Goal: Find specific page/section: Find specific page/section

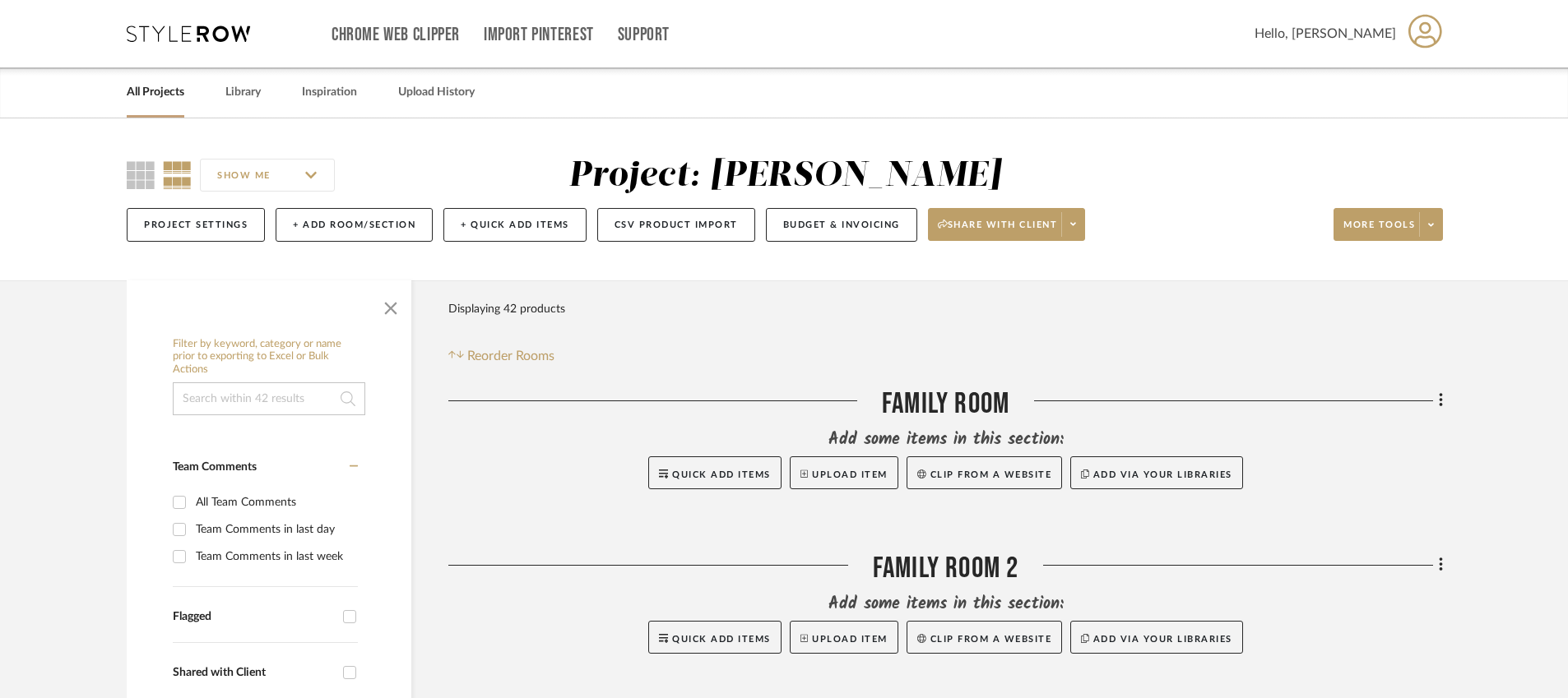
click at [164, 88] on link "All Projects" at bounding box center [155, 93] width 58 height 22
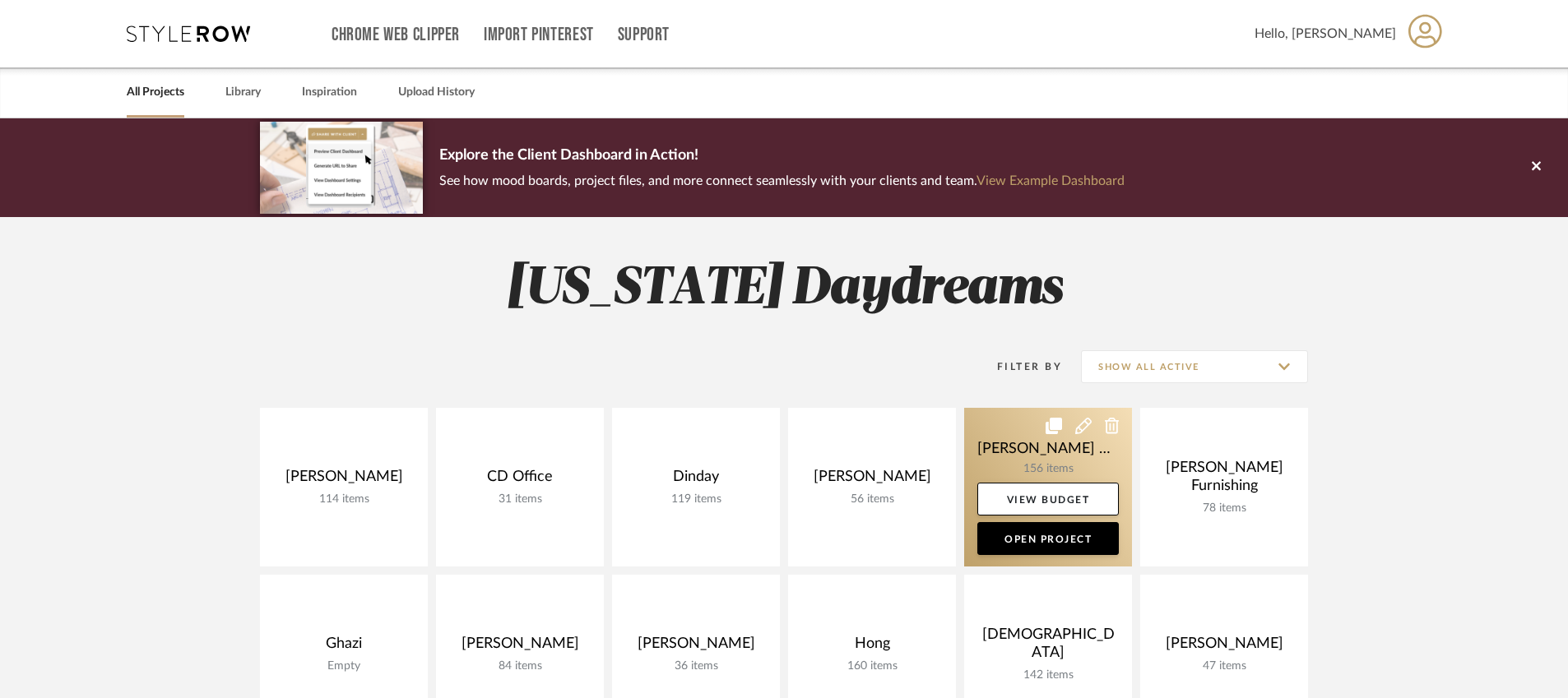
click at [1029, 460] on link at bounding box center [1047, 486] width 168 height 158
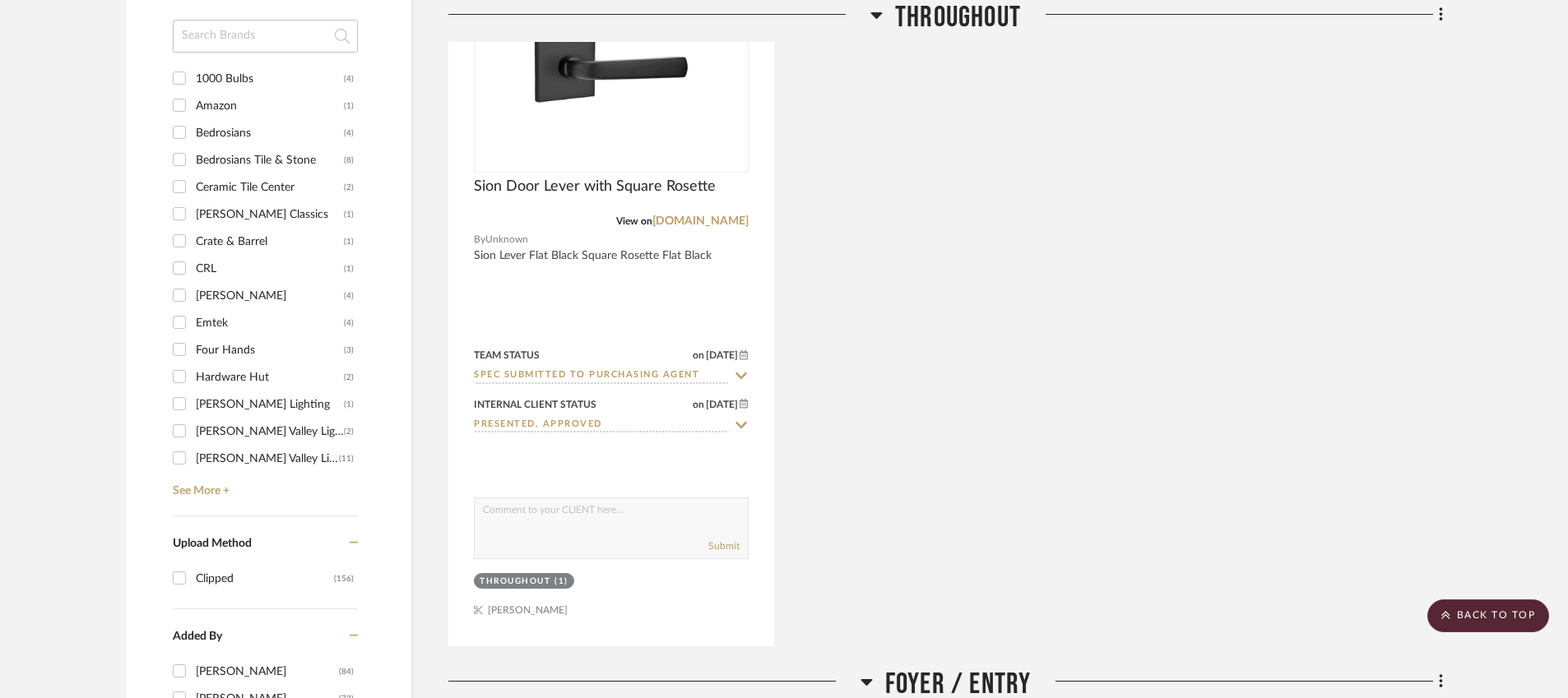
scroll to position [1733, 0]
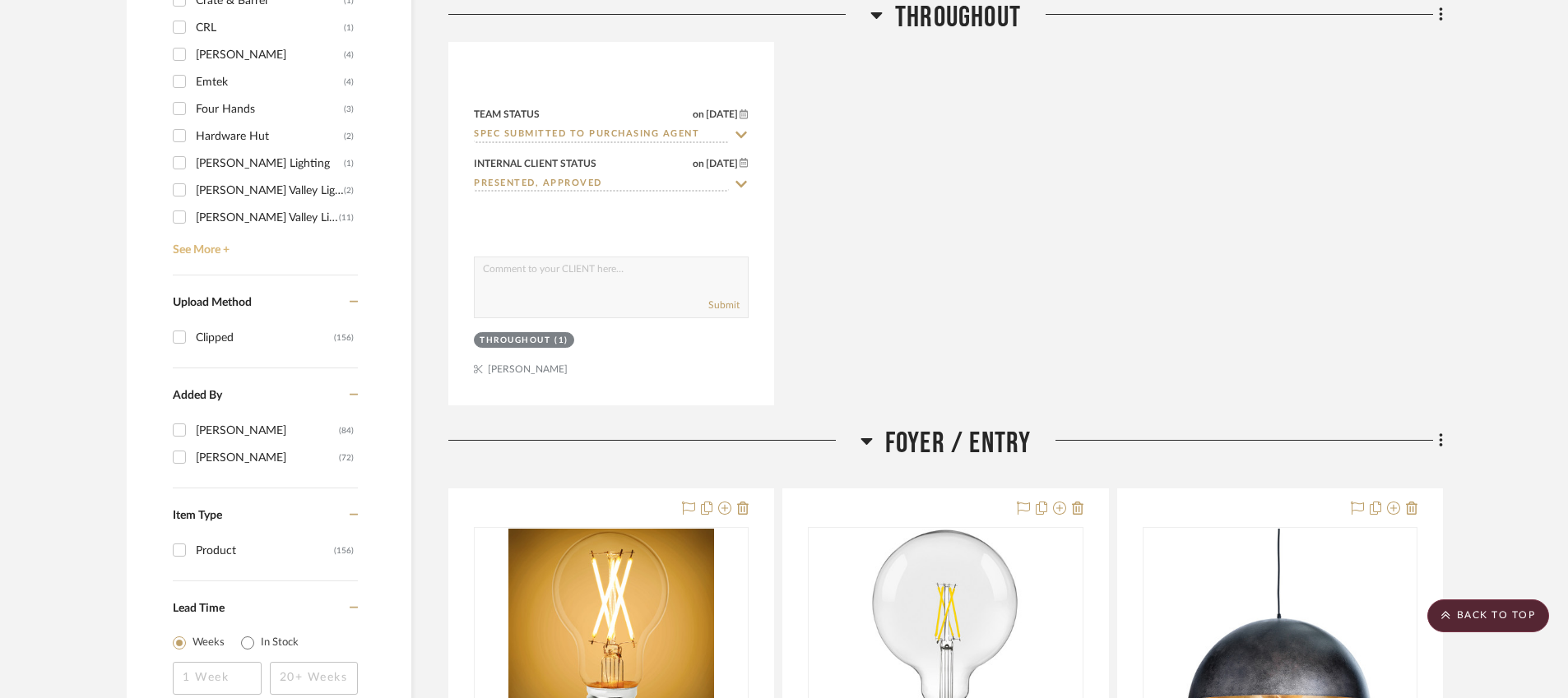
click at [216, 245] on link "See More +" at bounding box center [263, 244] width 189 height 27
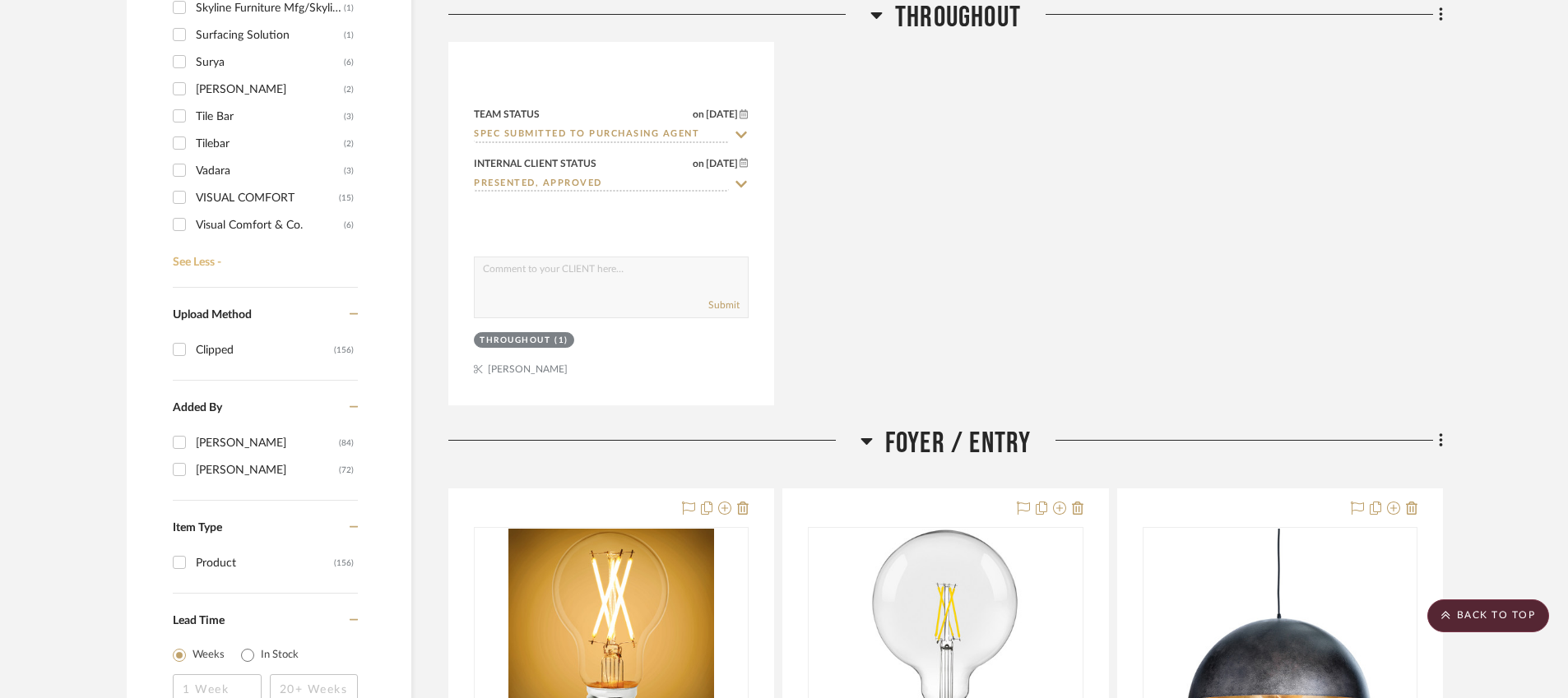
scroll to position [747, 0]
click at [228, 147] on div "Vadara" at bounding box center [270, 148] width 148 height 27
click at [192, 147] on input "Vadara (3)" at bounding box center [179, 147] width 27 height 27
checkbox input "true"
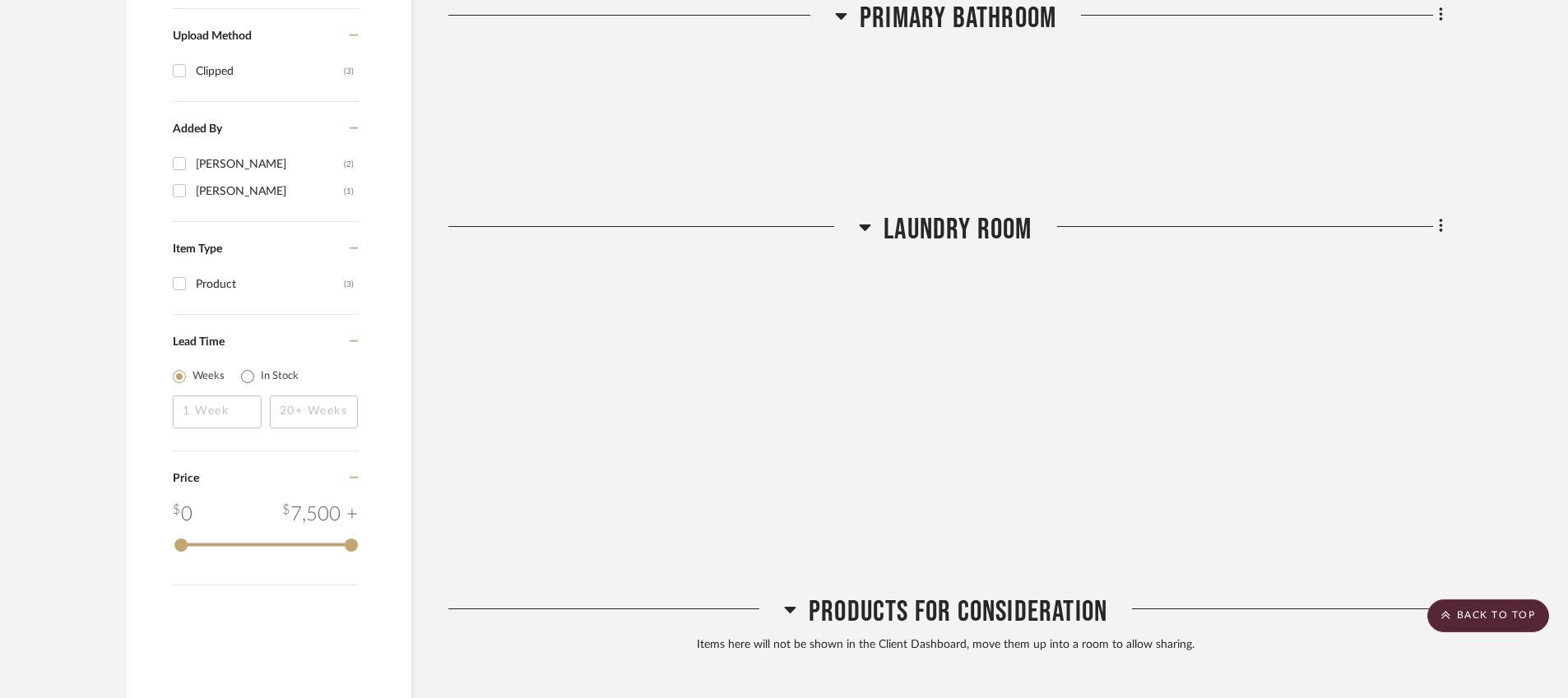
scroll to position [1455, 0]
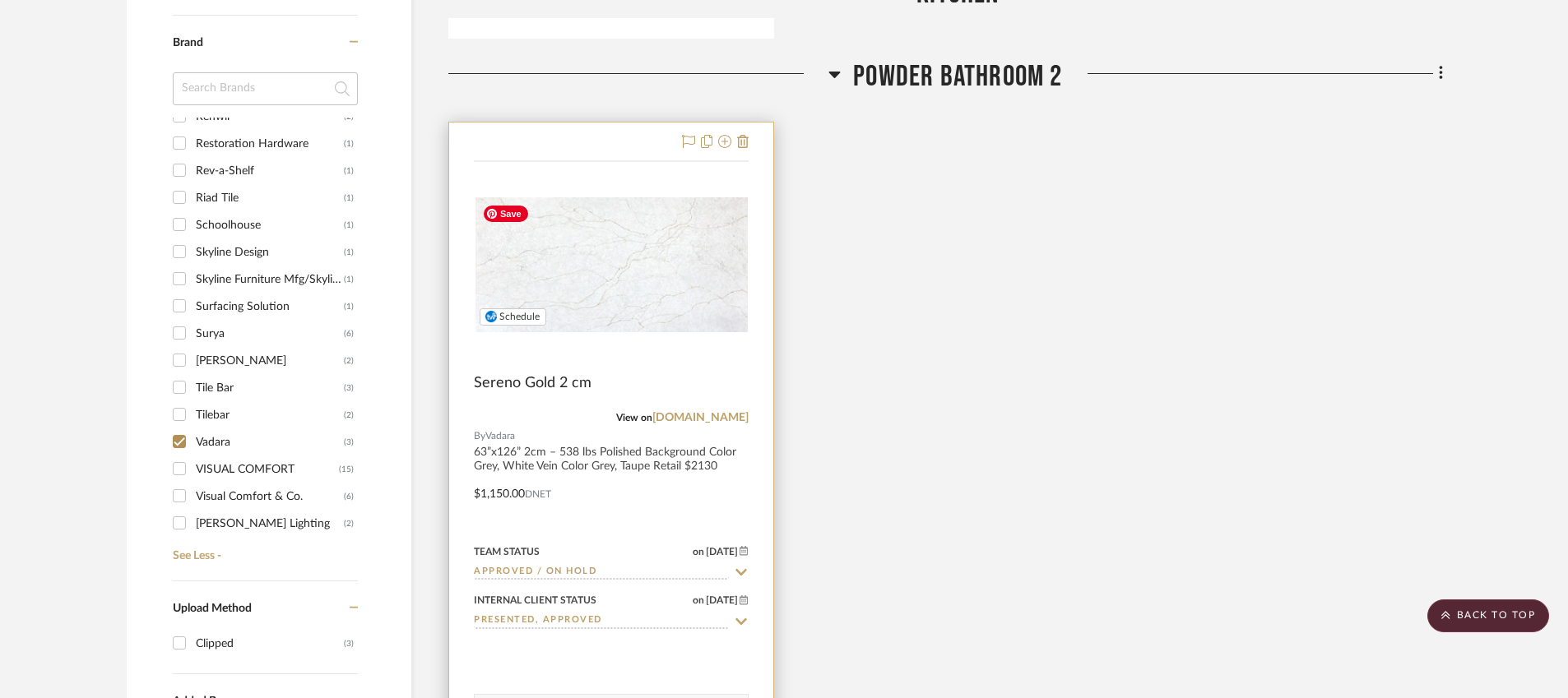
scroll to position [1154, 0]
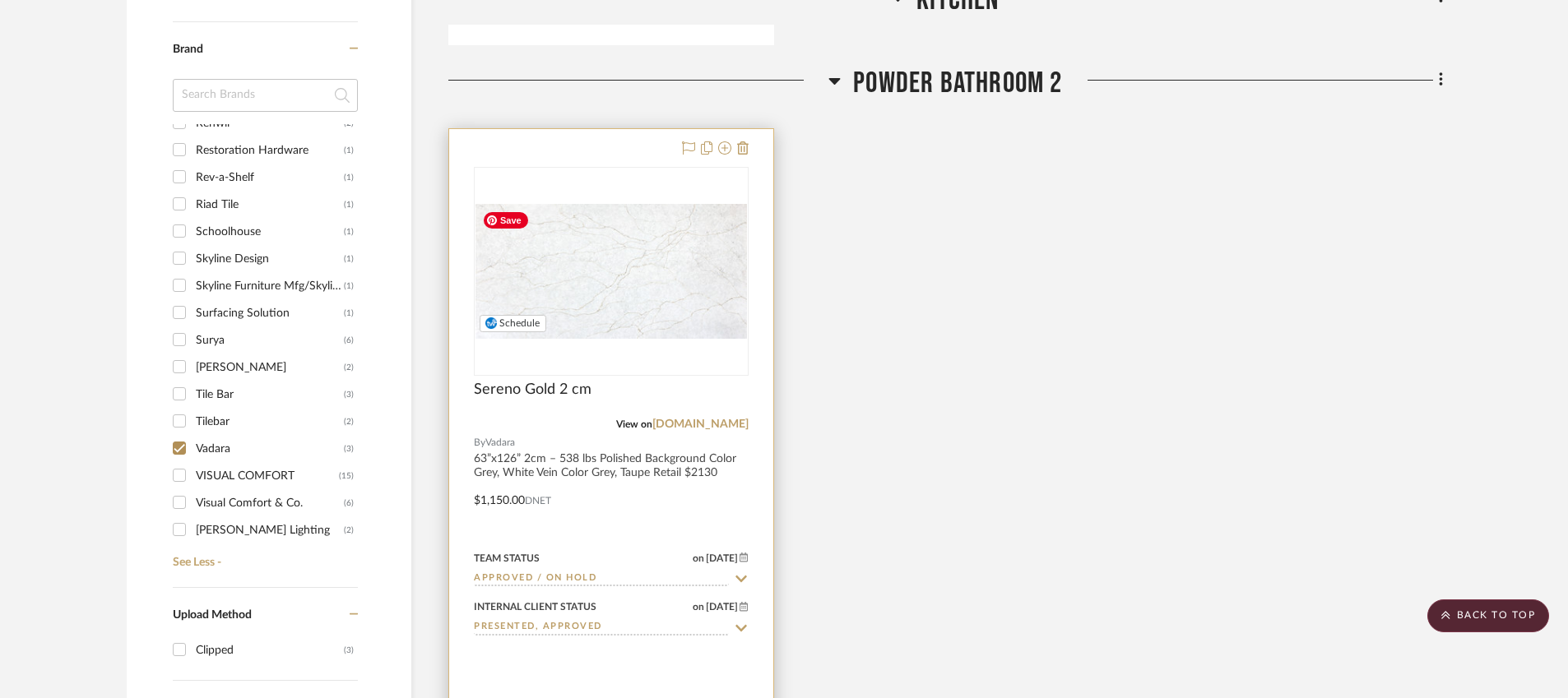
click at [713, 277] on img "0" at bounding box center [611, 271] width 271 height 135
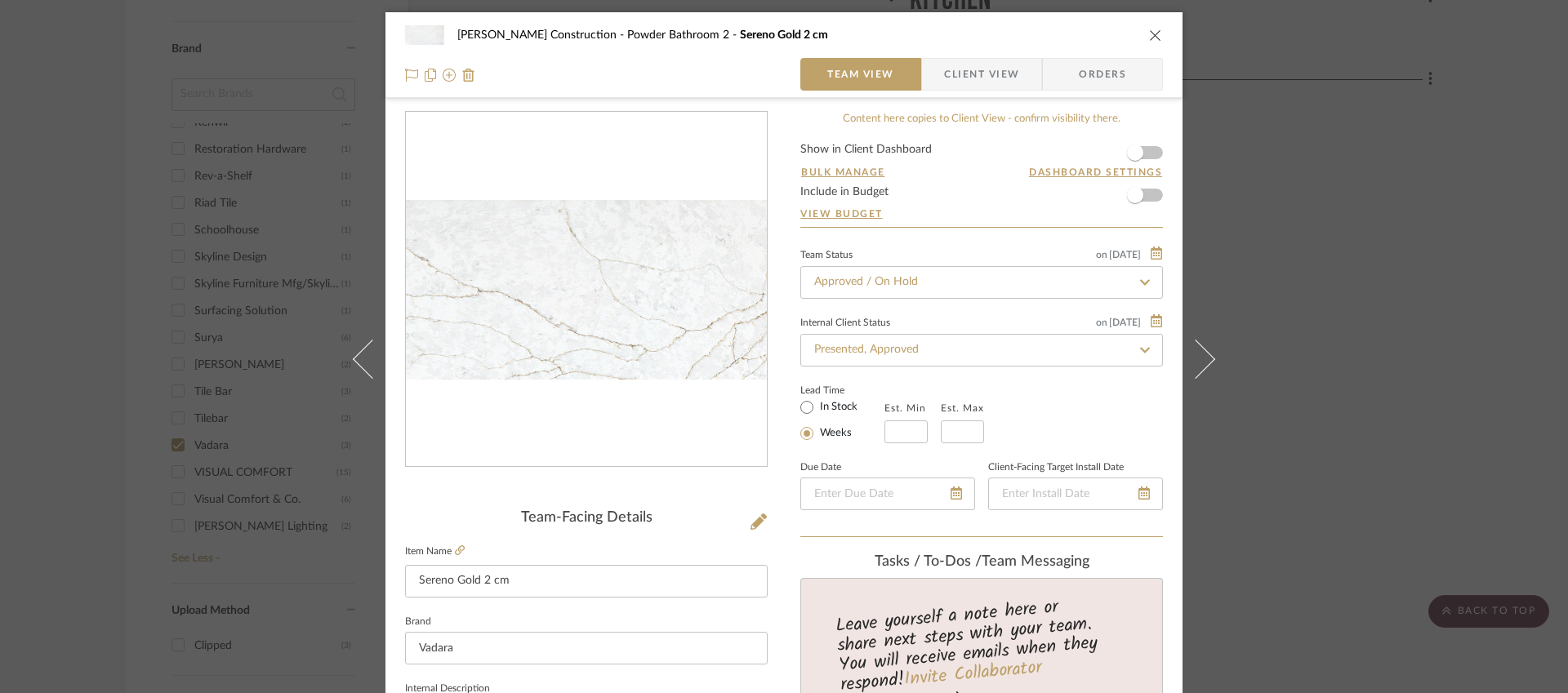
scroll to position [461, 0]
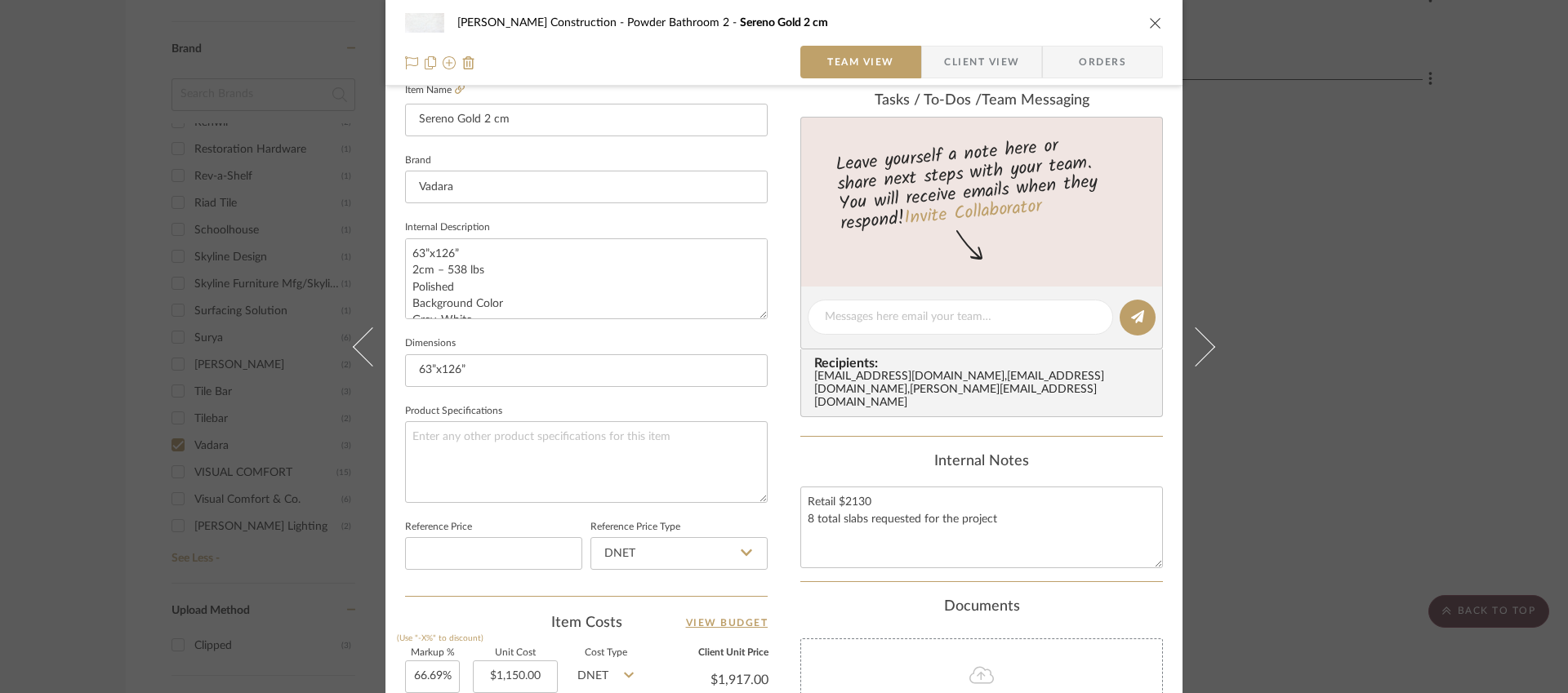
click at [100, 105] on div "[PERSON_NAME] Construction Powder Bathroom 2 Sereno Gold 2 cm Team View Client …" at bounding box center [784, 346] width 1568 height 693
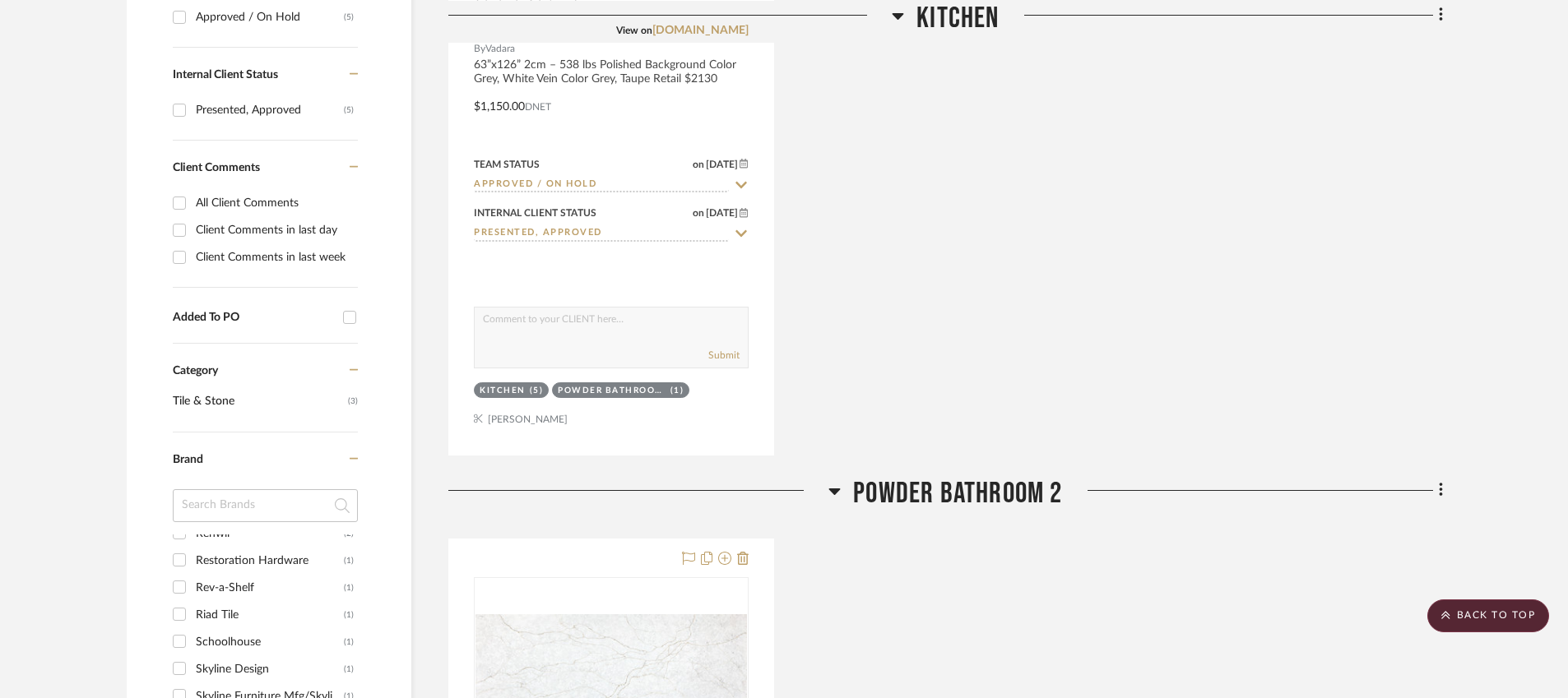
scroll to position [0, 0]
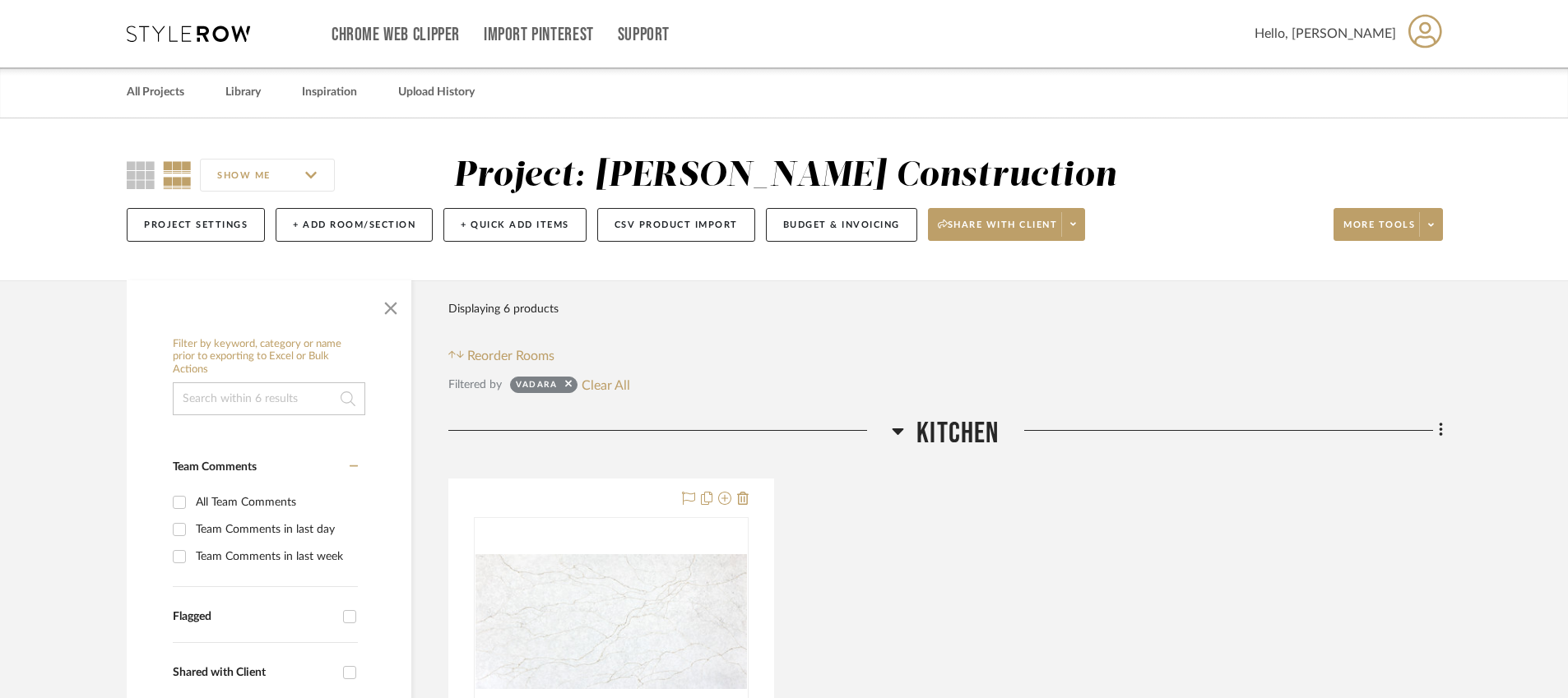
click at [170, 40] on icon at bounding box center [188, 34] width 124 height 16
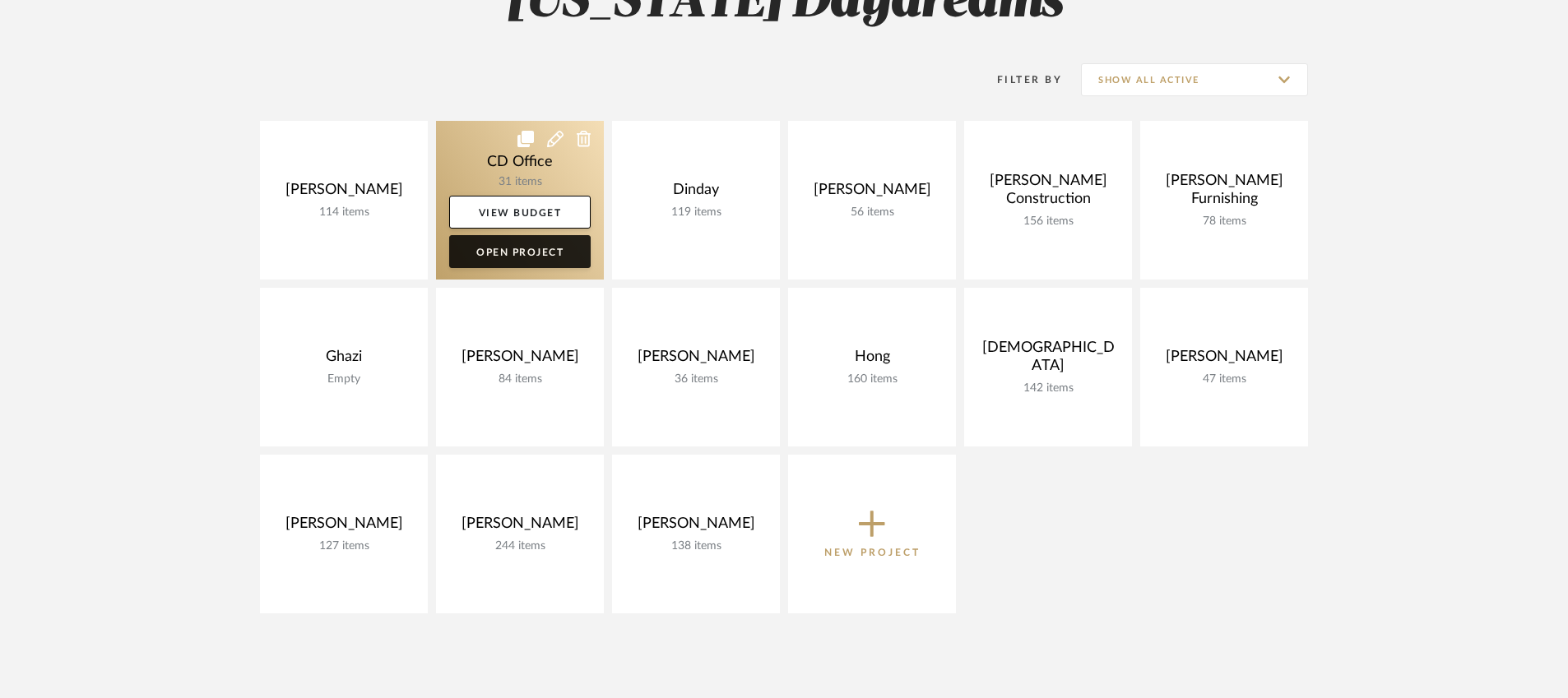
scroll to position [355, 0]
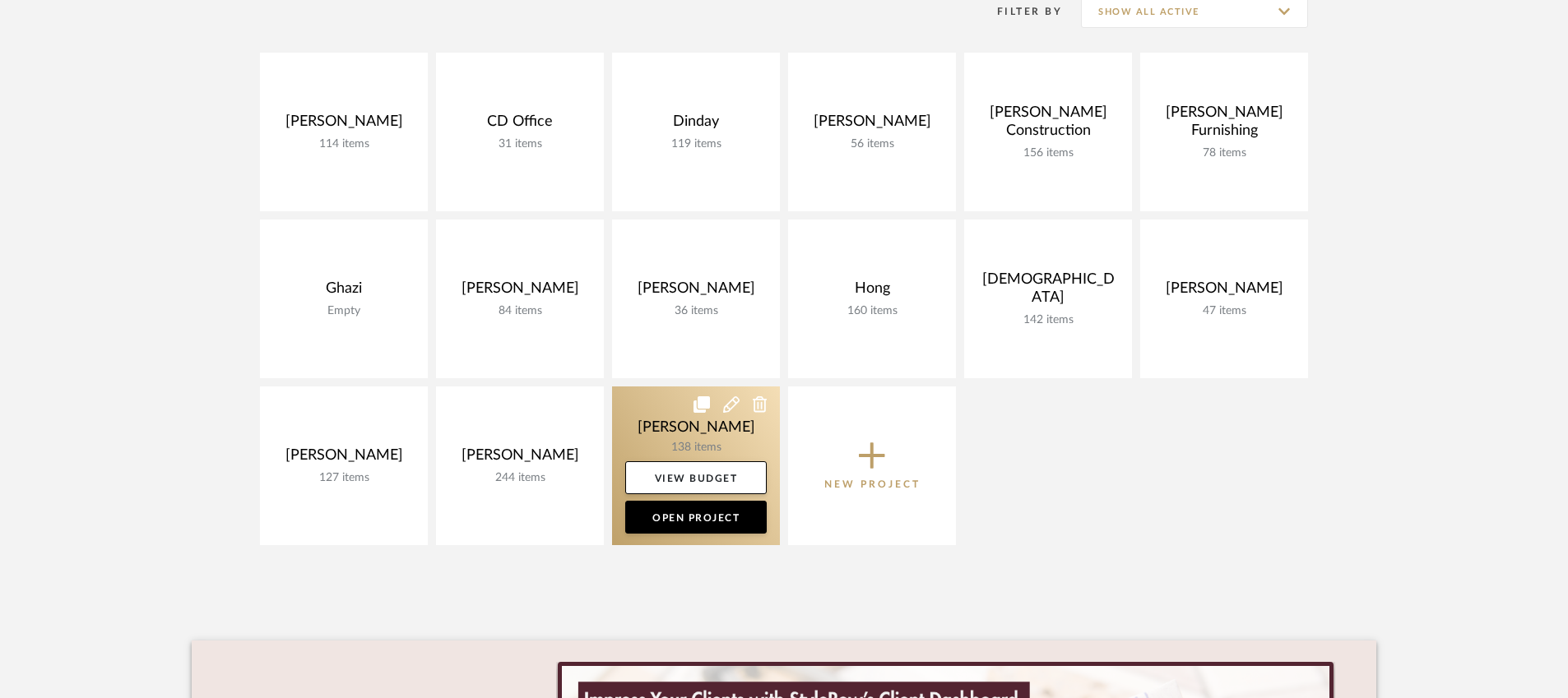
click at [638, 421] on link at bounding box center [696, 465] width 168 height 158
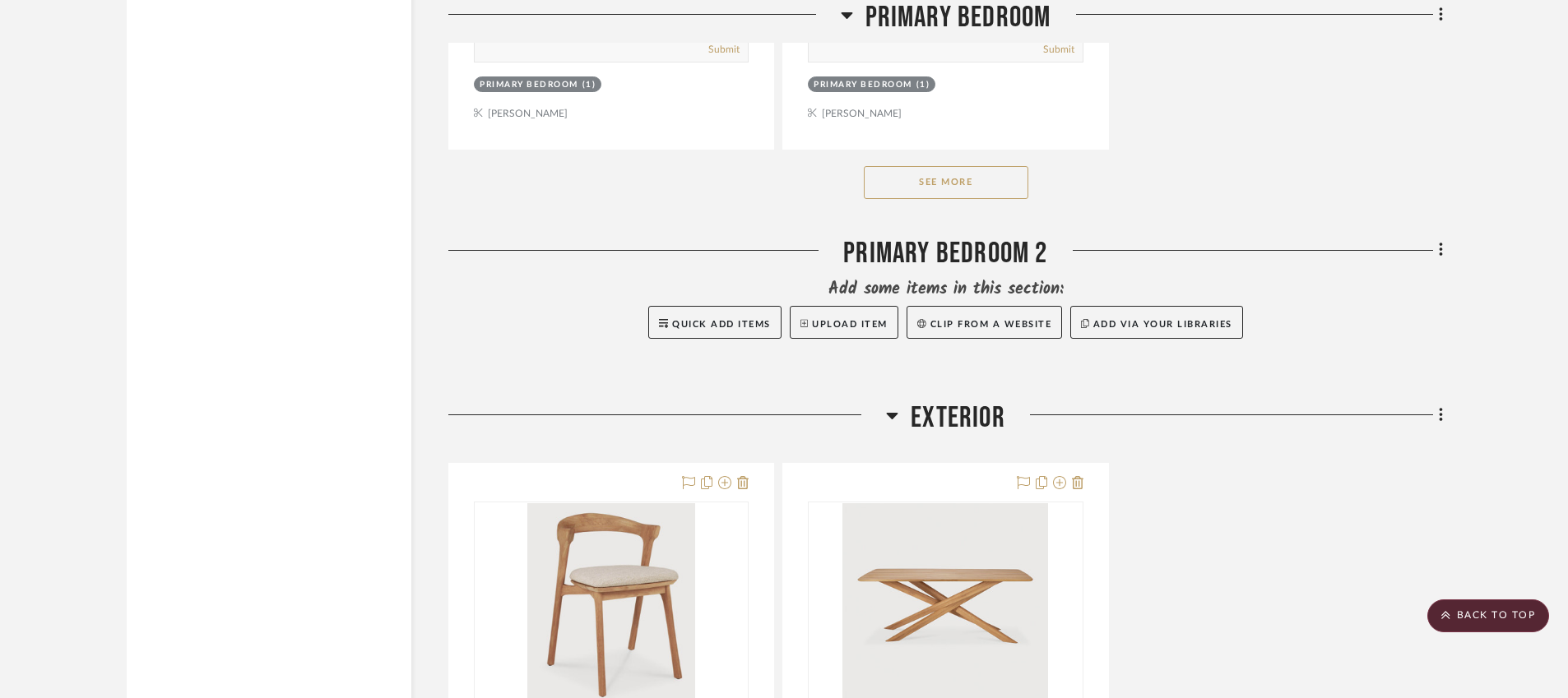
scroll to position [12483, 0]
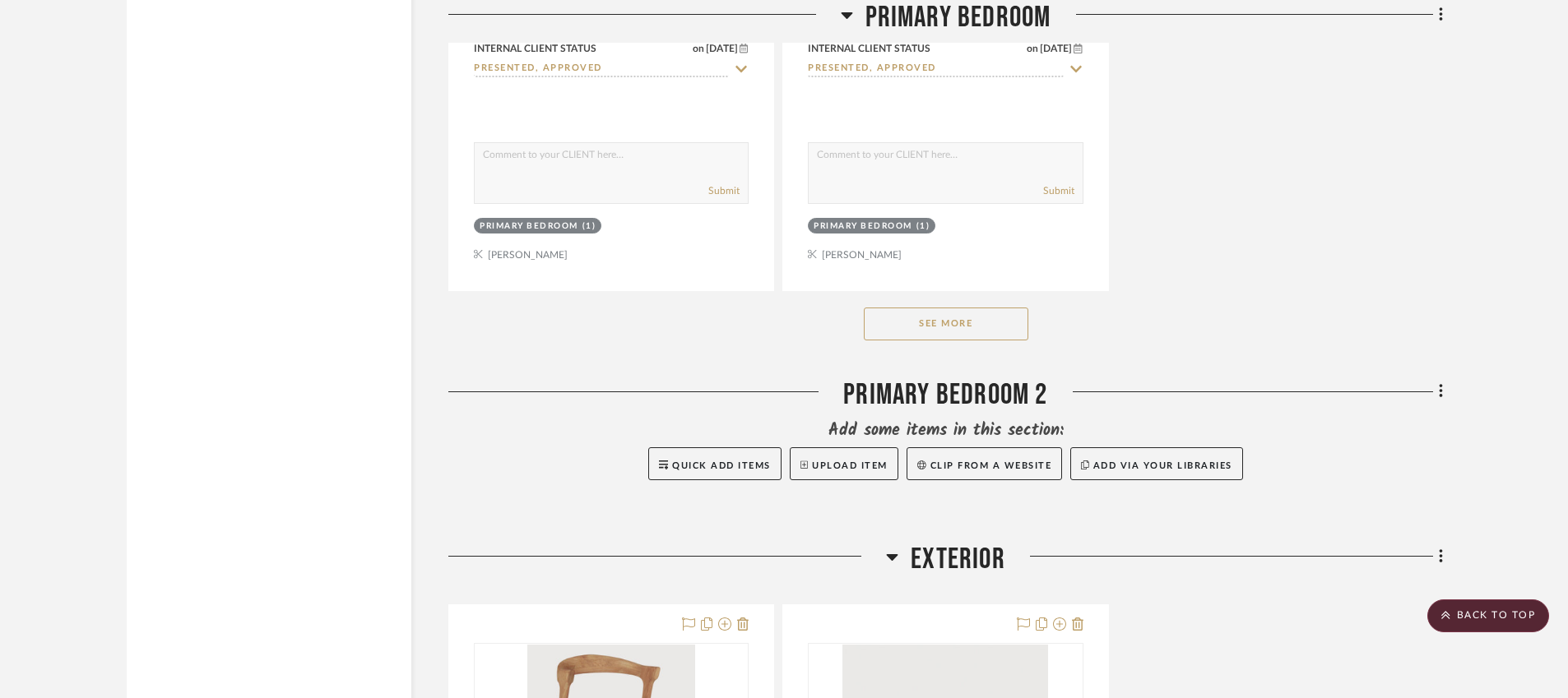
click at [916, 311] on button "See More" at bounding box center [946, 324] width 165 height 33
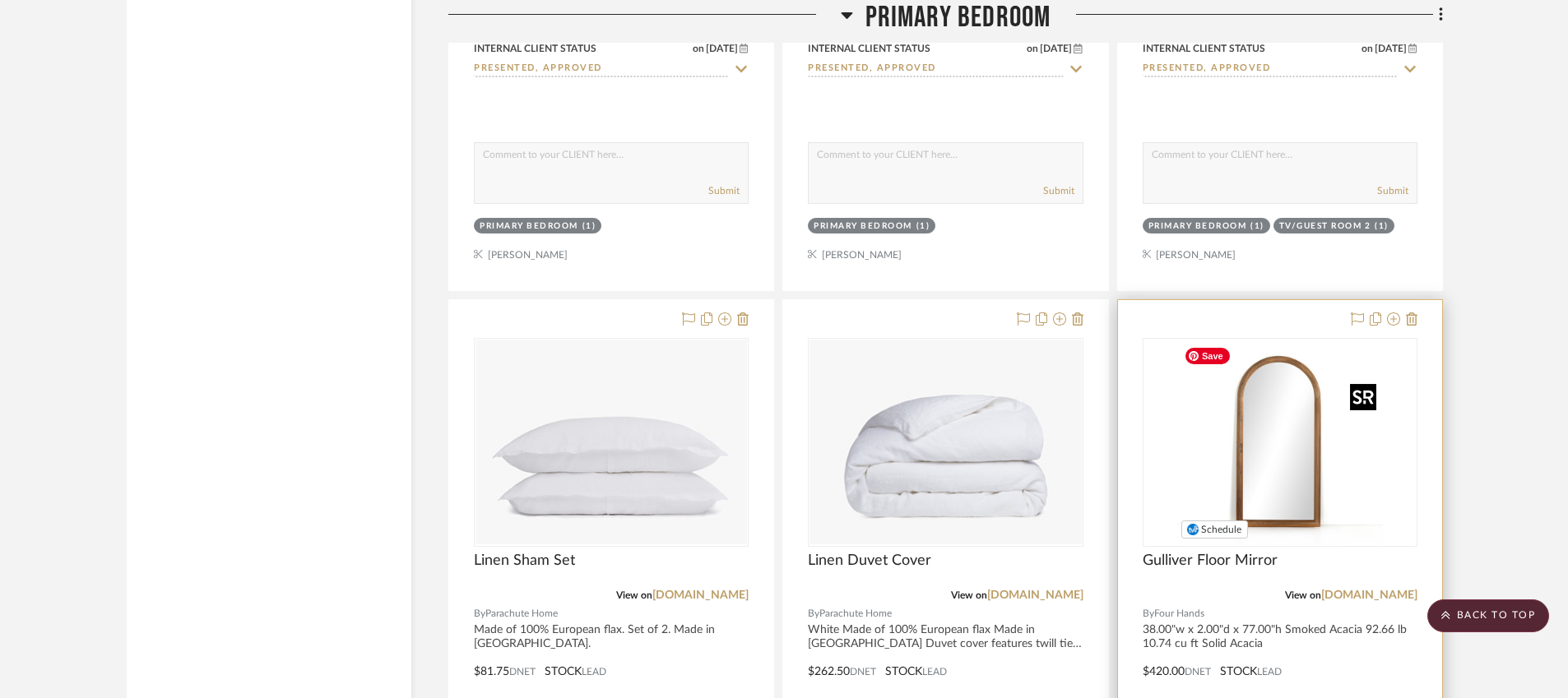
click at [0, 0] on img at bounding box center [0, 0] width 0 height 0
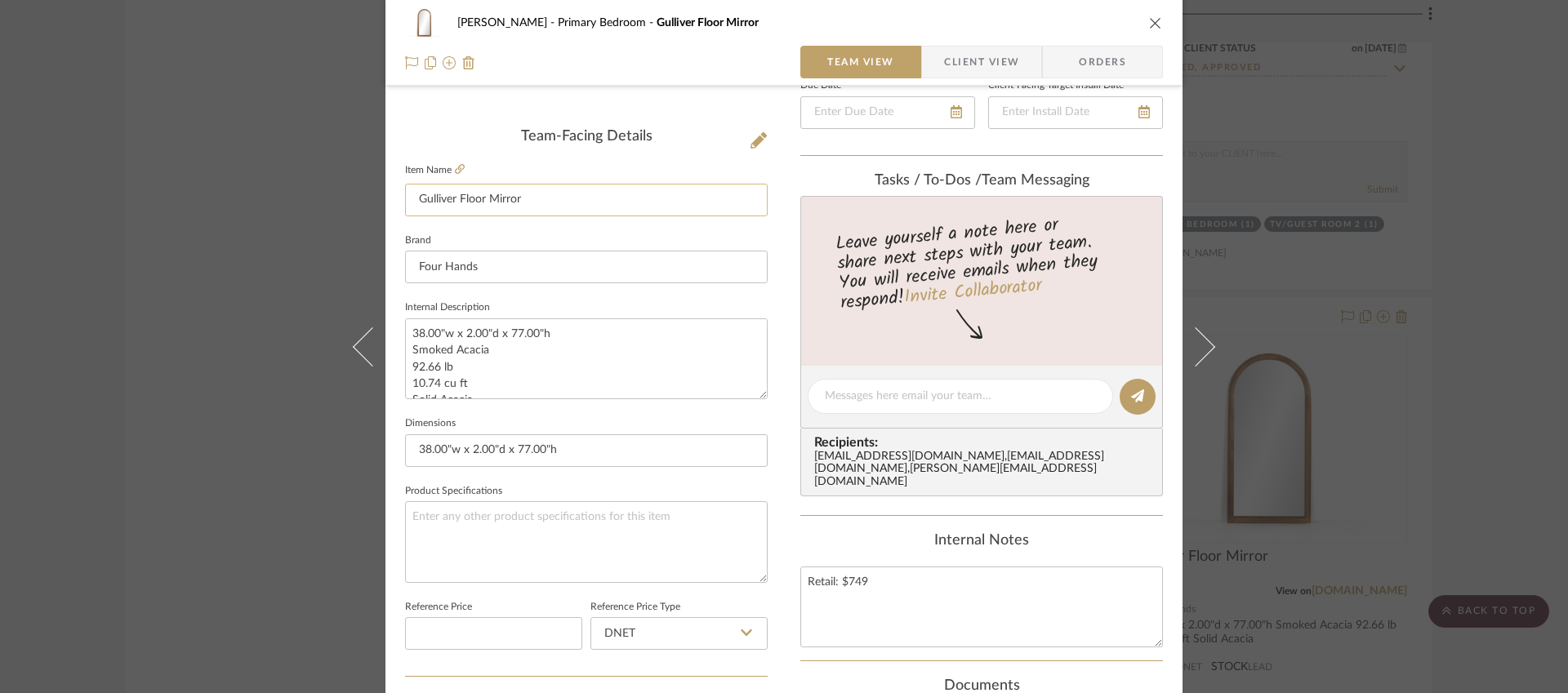
scroll to position [350, 0]
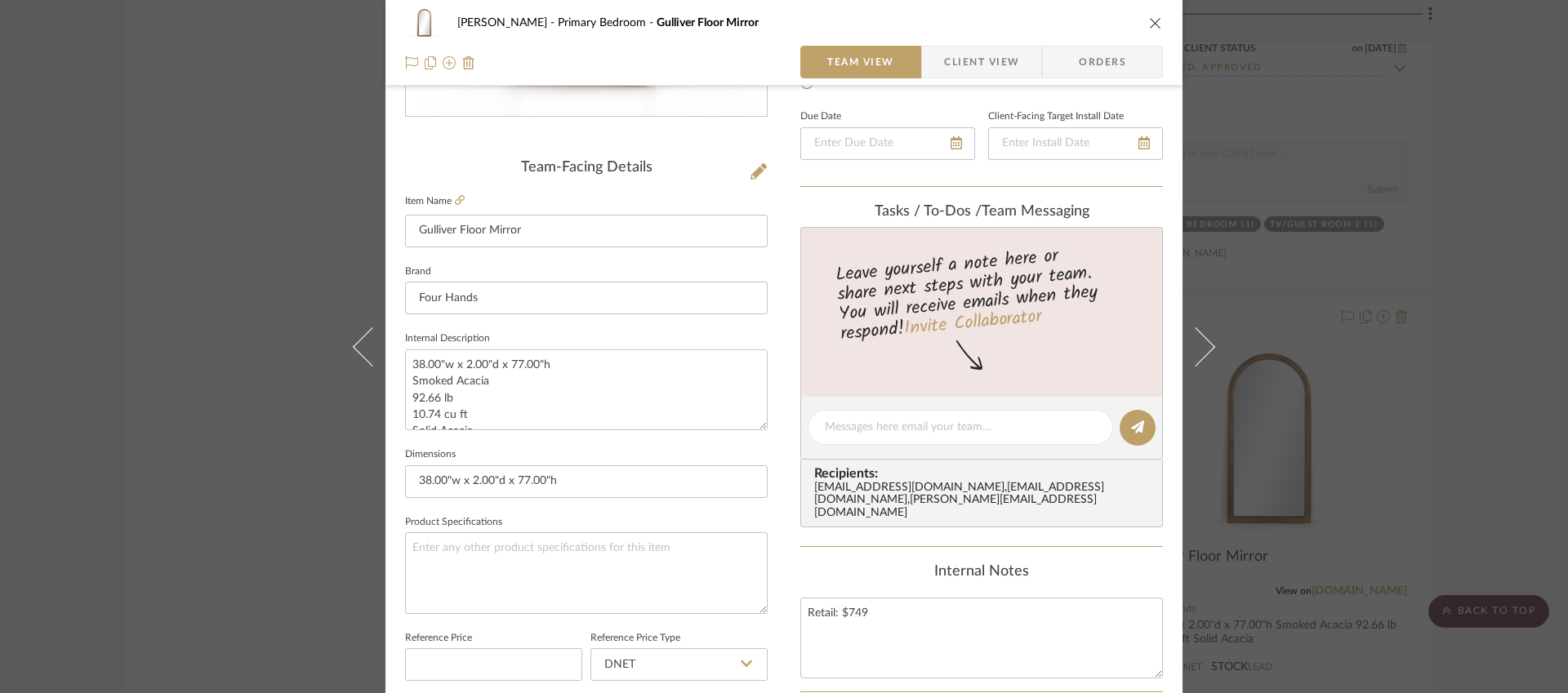
click at [1149, 20] on icon "close" at bounding box center [1156, 23] width 13 height 13
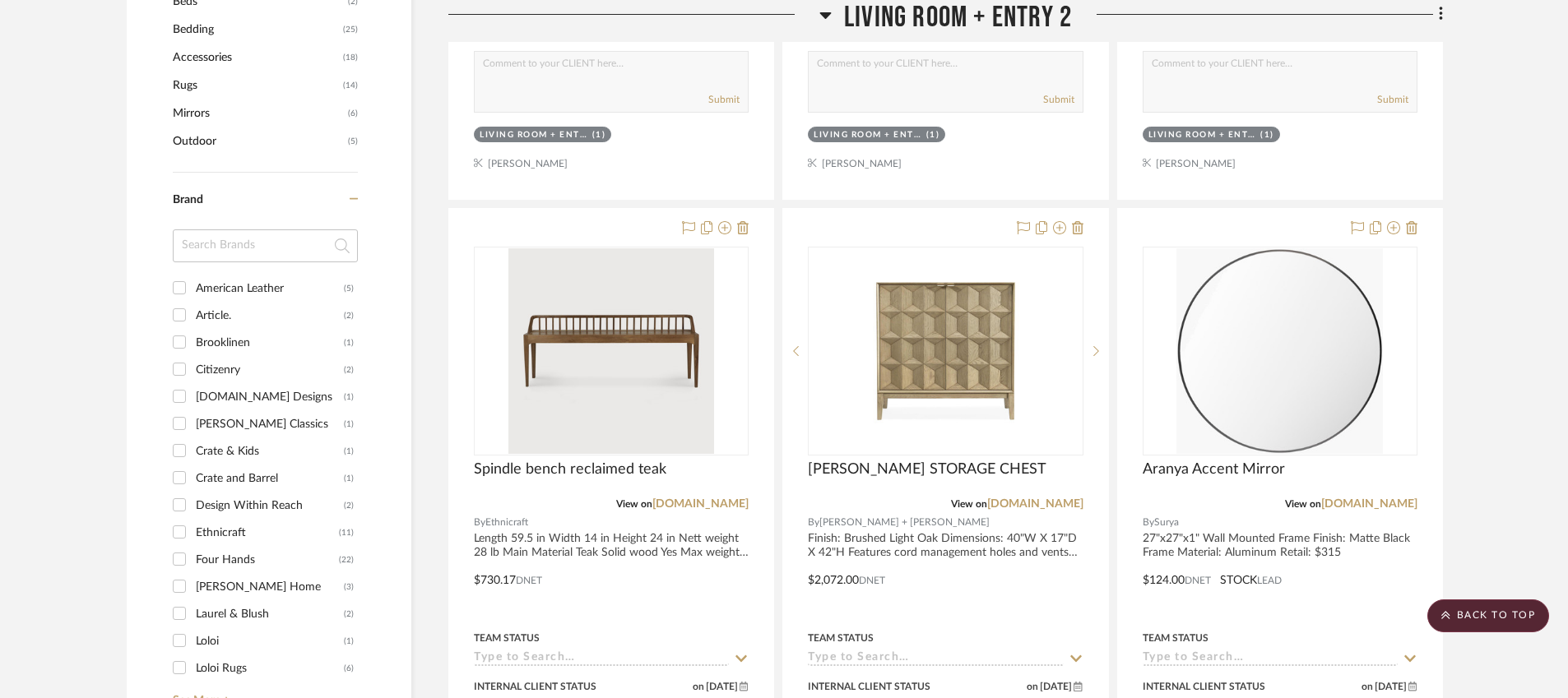
scroll to position [1175, 0]
